Goal: Task Accomplishment & Management: Use online tool/utility

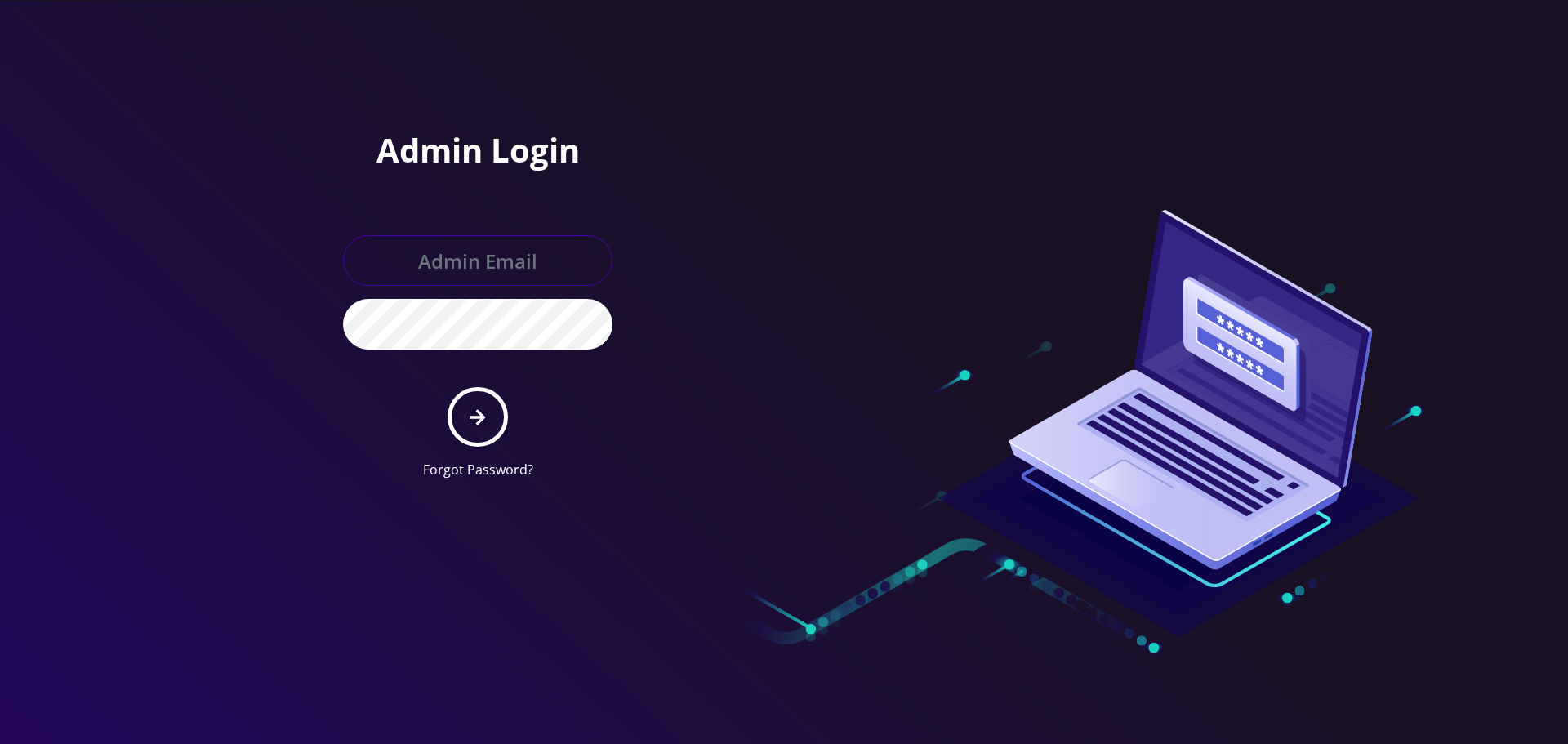
type input "[EMAIL_ADDRESS][DOMAIN_NAME]"
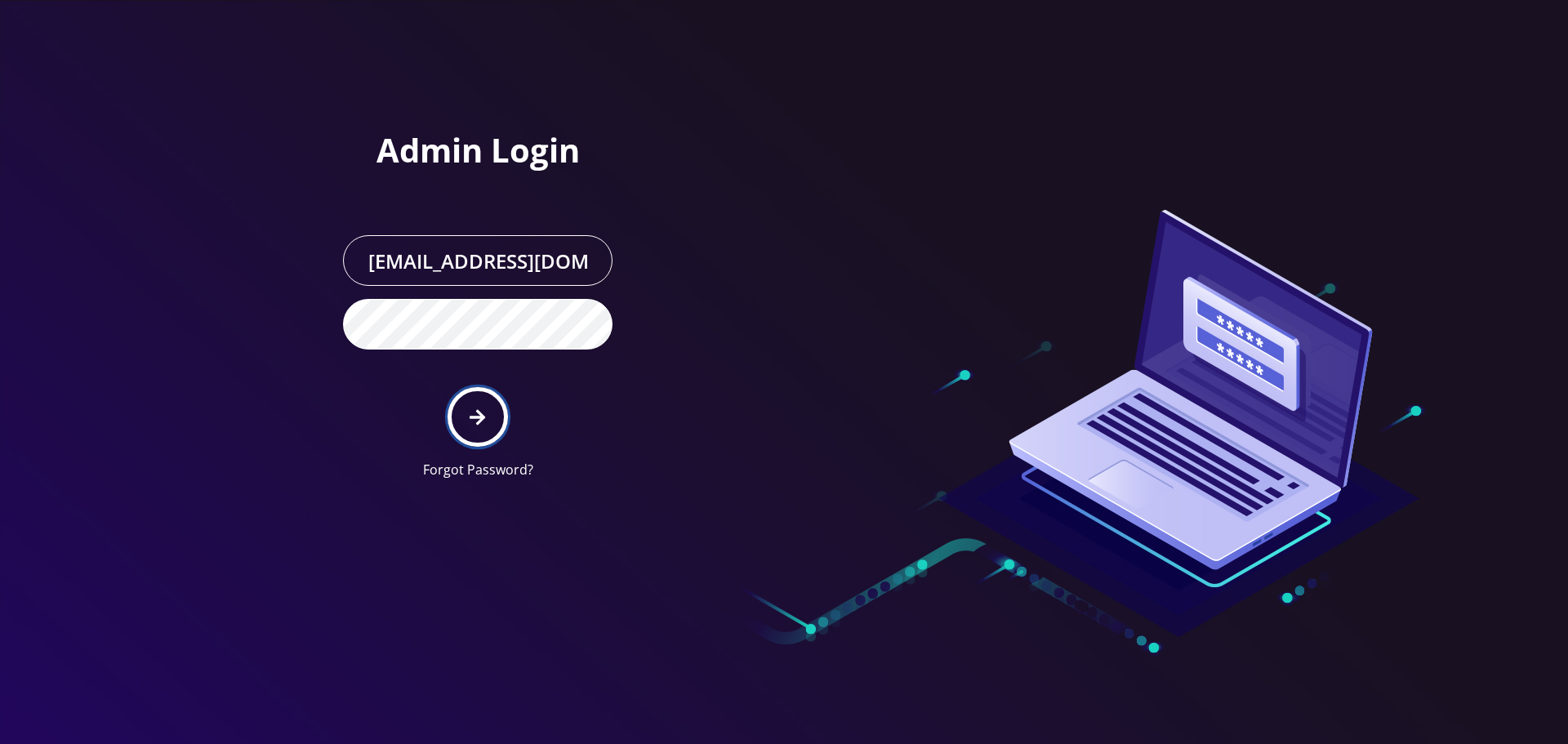
click at [486, 419] on button "submit" at bounding box center [477, 417] width 59 height 59
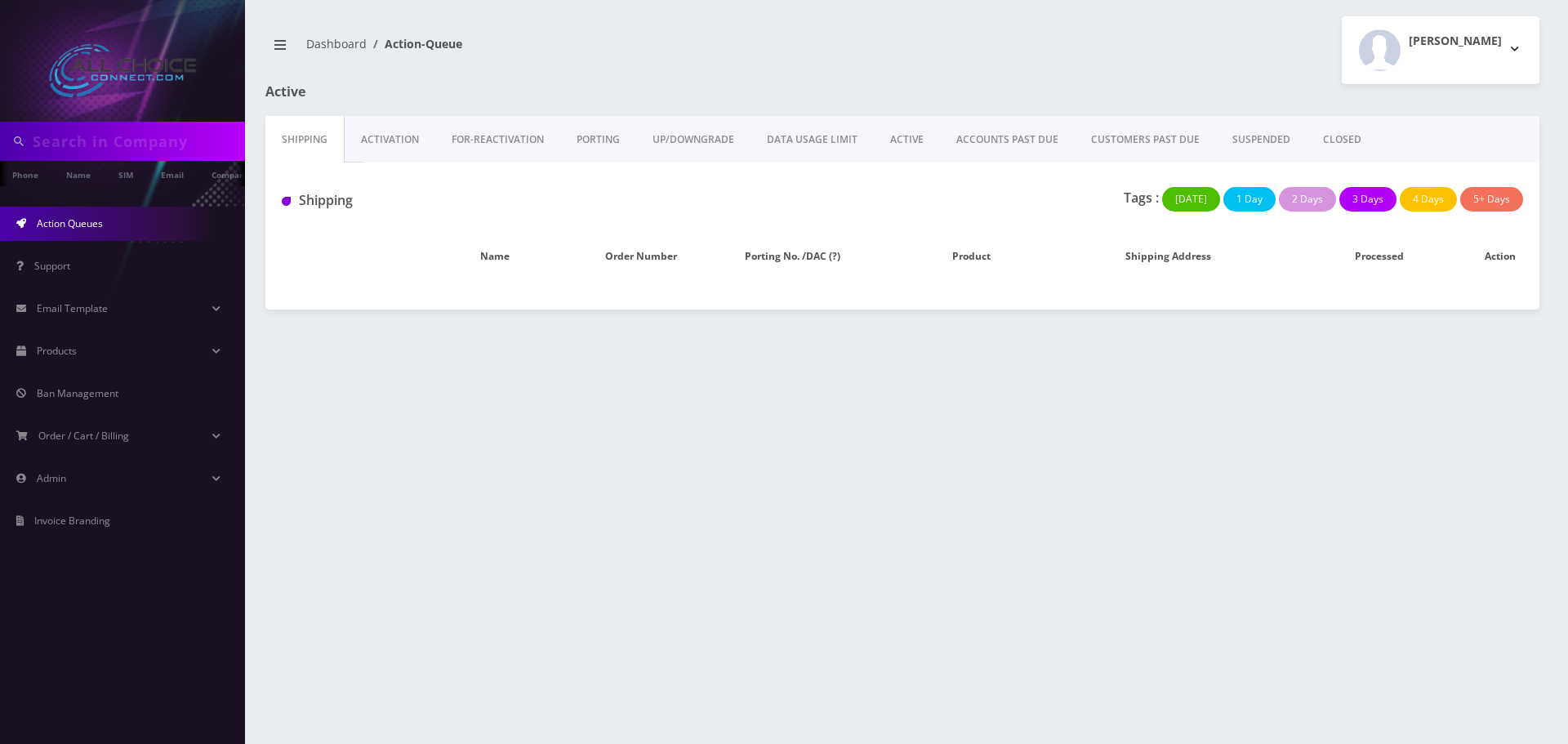
type input "mary"
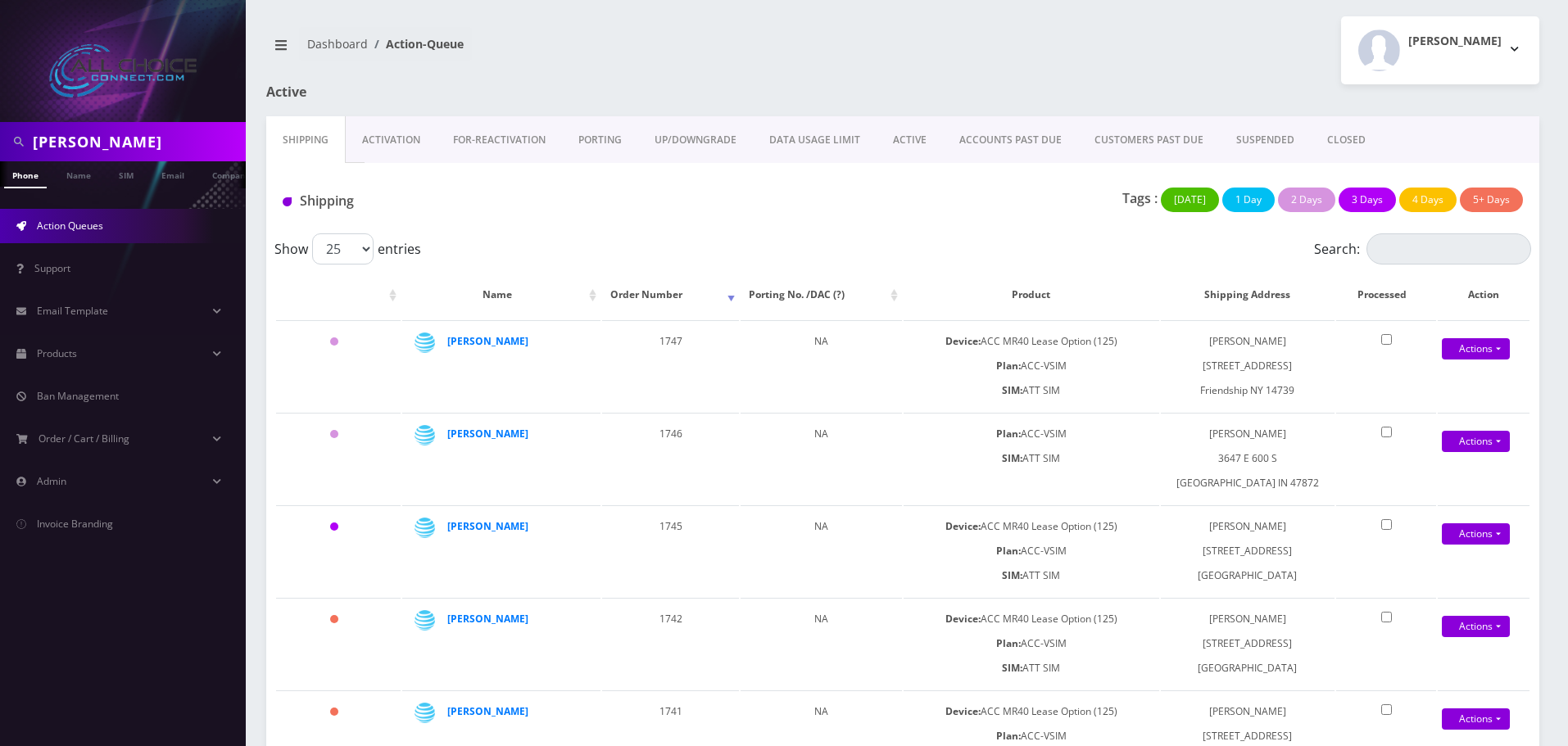
click at [899, 136] on link "ACTIVE" at bounding box center [910, 140] width 66 height 47
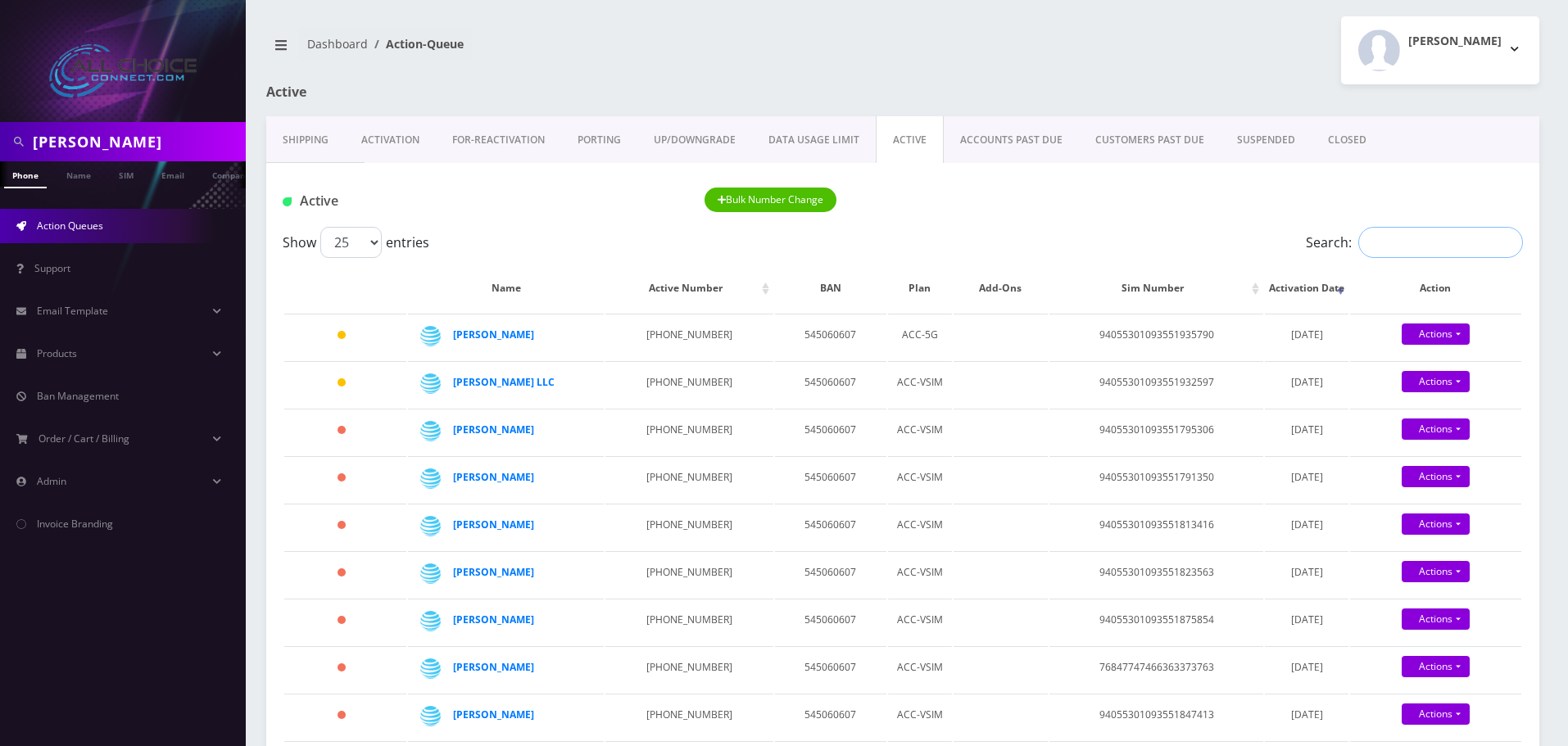
click at [1390, 251] on input "Search:" at bounding box center [1440, 242] width 165 height 31
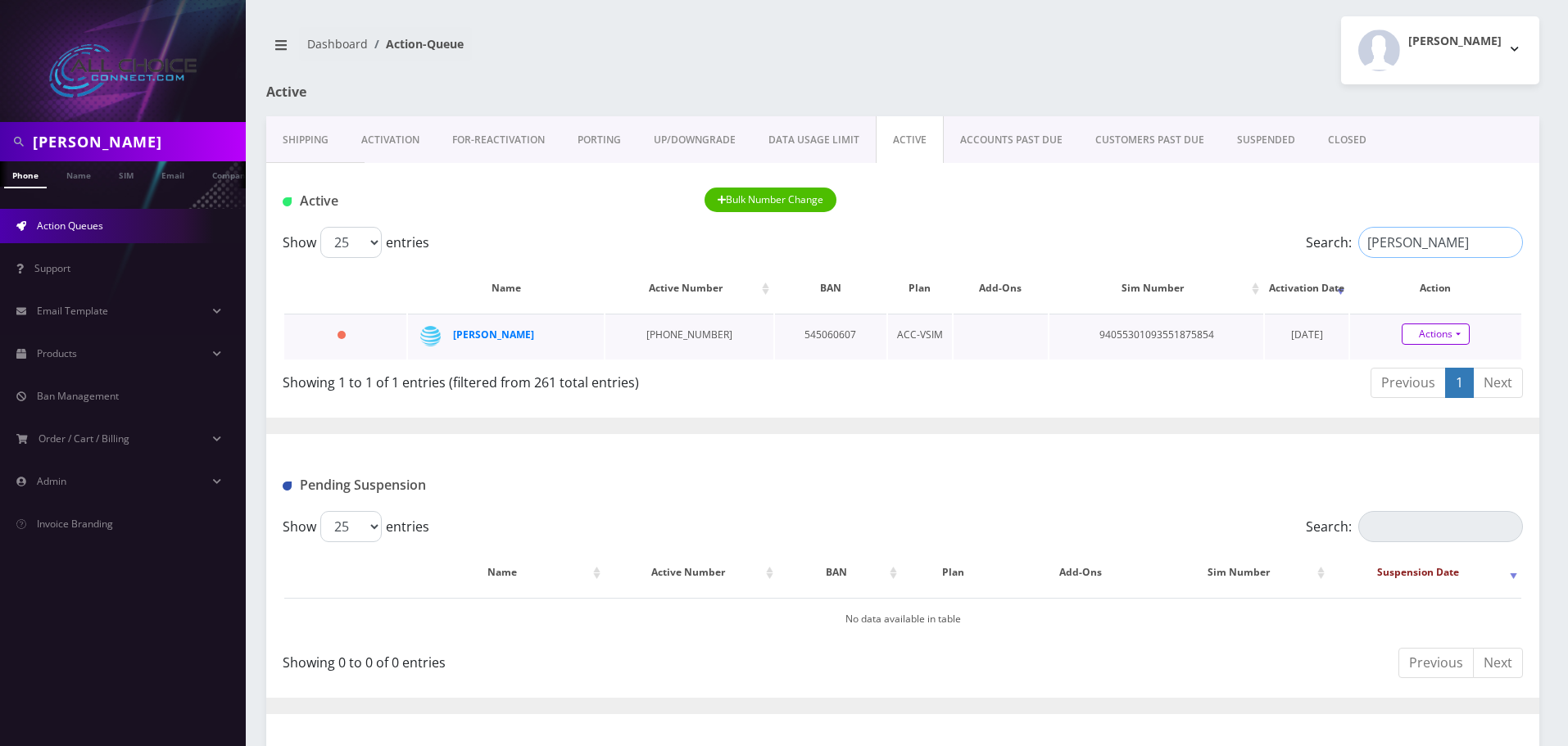
type input "cooper"
click at [1426, 332] on link "Actions" at bounding box center [1436, 334] width 68 height 22
click at [1417, 366] on link "Close" at bounding box center [1449, 366] width 171 height 25
type input "08/11/2025"
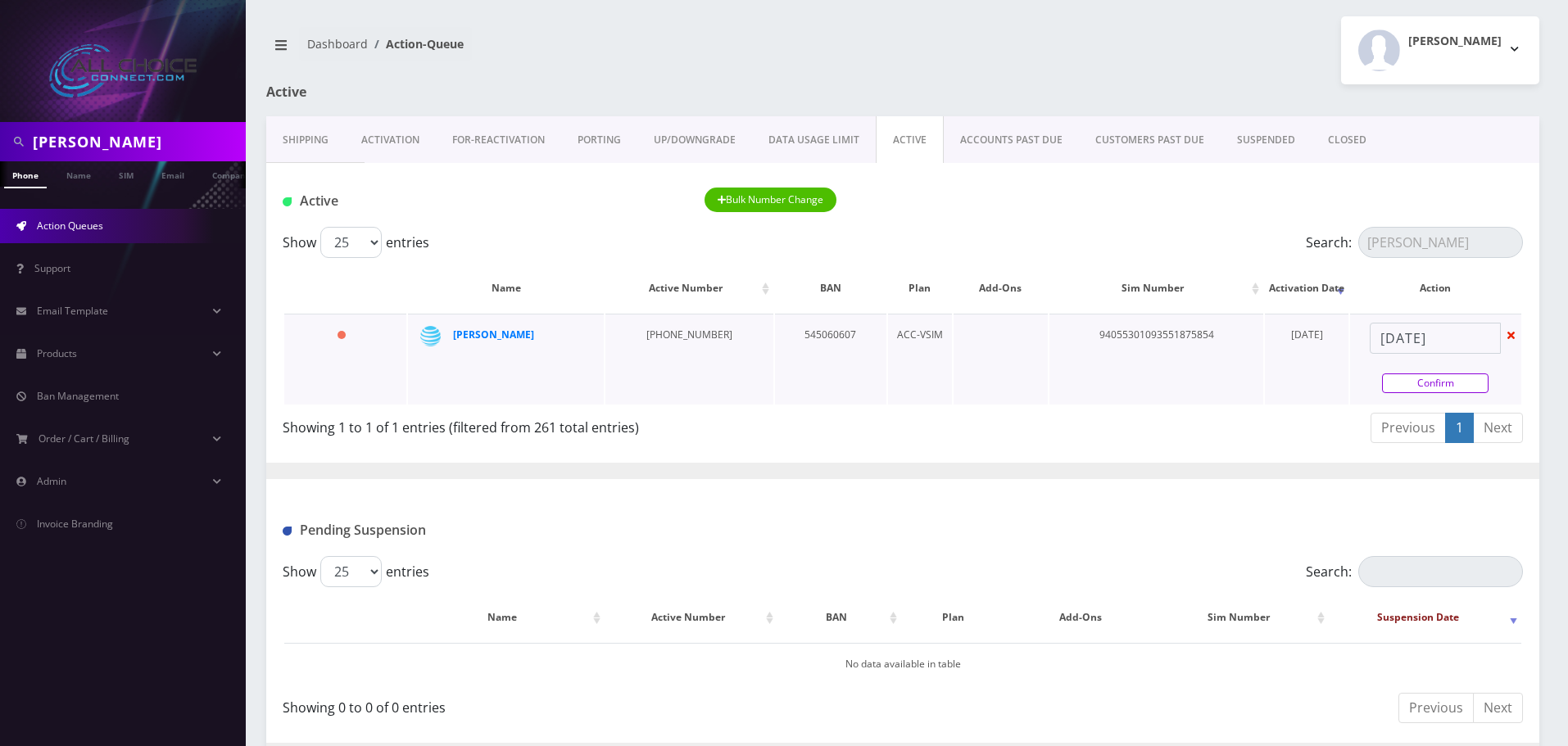
click at [1418, 378] on link "Confirm" at bounding box center [1435, 384] width 107 height 20
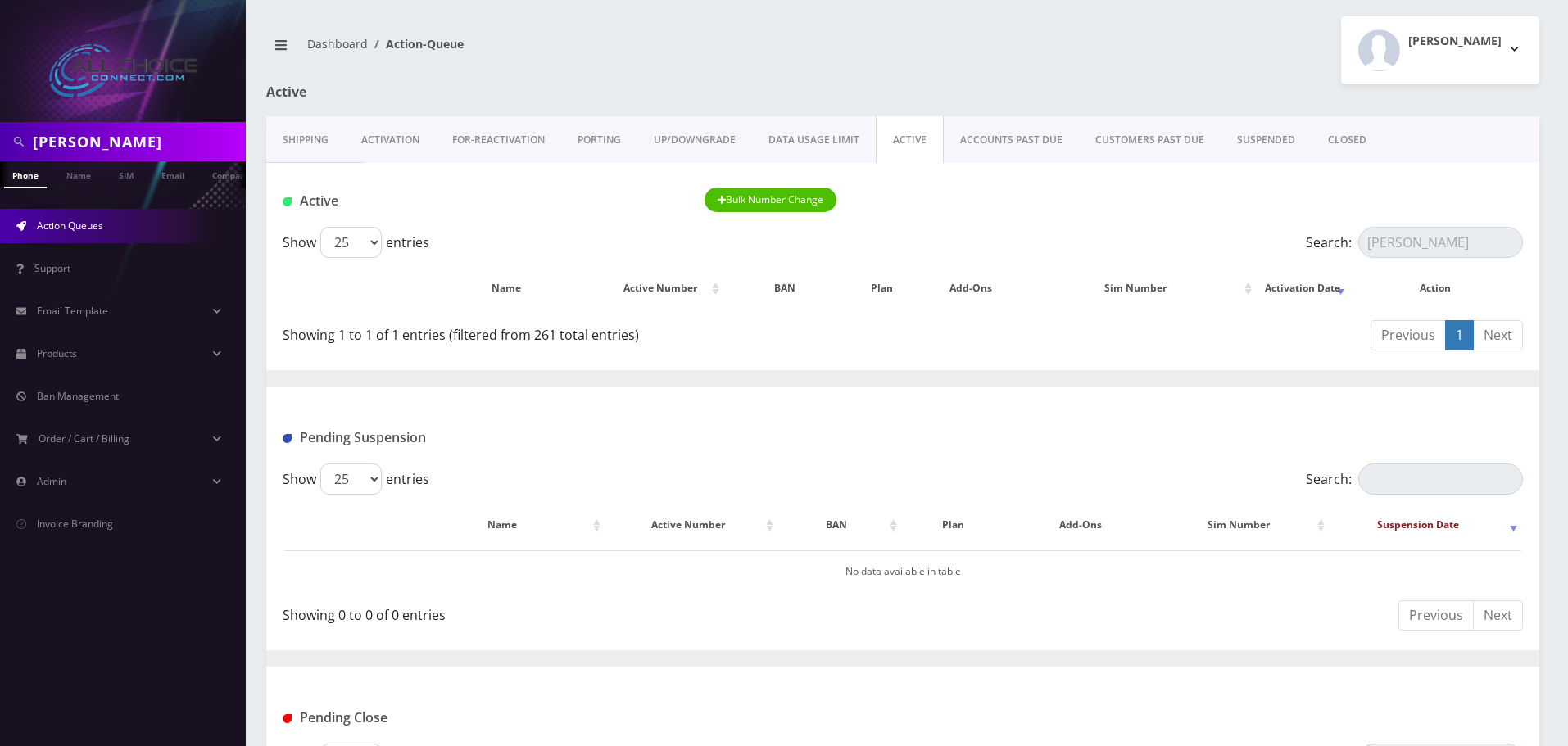
click at [1333, 145] on link "CLOSED" at bounding box center [1347, 140] width 71 height 47
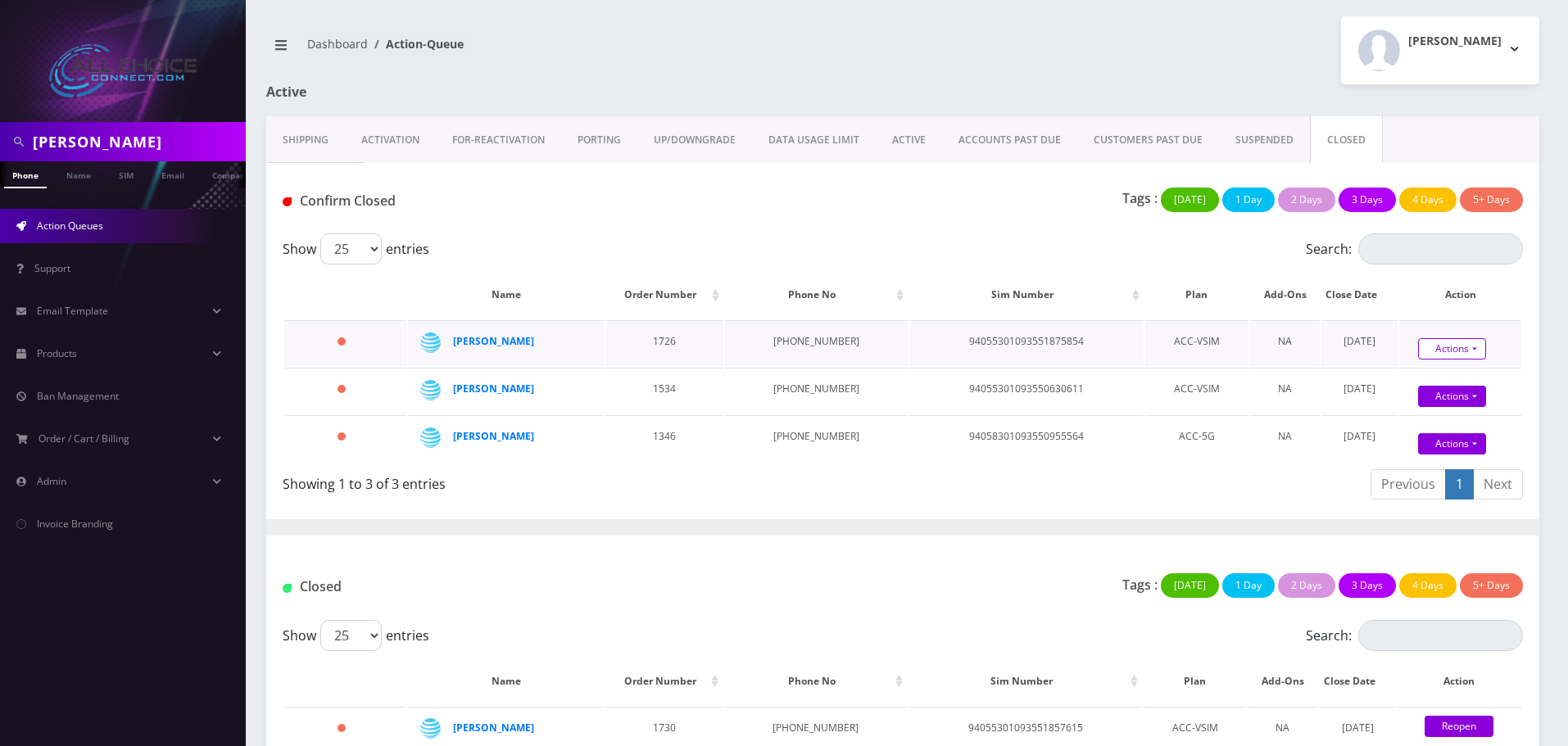
click at [1455, 351] on link "Actions" at bounding box center [1452, 349] width 68 height 22
click at [1427, 371] on link "Confirm" at bounding box center [1479, 379] width 131 height 22
